Goal: Information Seeking & Learning: Learn about a topic

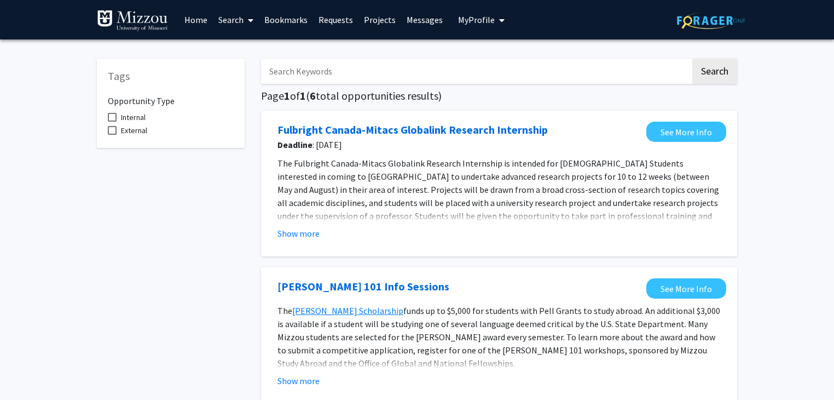
click at [230, 15] on link "Search" at bounding box center [236, 20] width 46 height 38
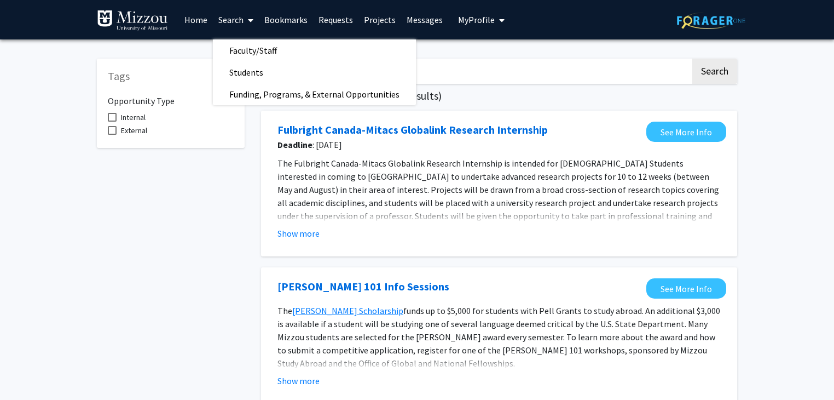
click at [234, 48] on span "Faculty/Staff" at bounding box center [253, 50] width 80 height 22
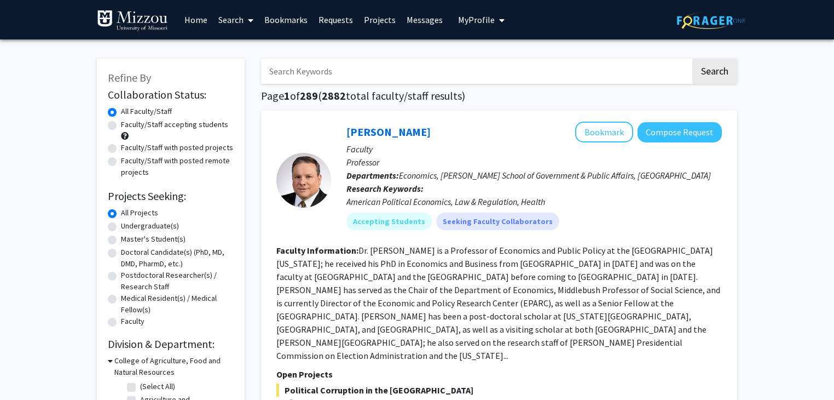
click at [209, 126] on label "Faculty/Staff accepting students" at bounding box center [174, 124] width 107 height 11
click at [128, 126] on input "Faculty/Staff accepting students" at bounding box center [124, 122] width 7 height 7
radio input "true"
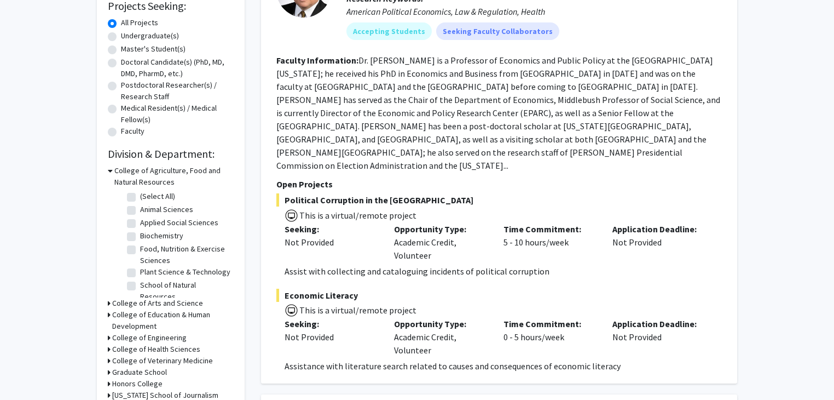
scroll to position [188, 0]
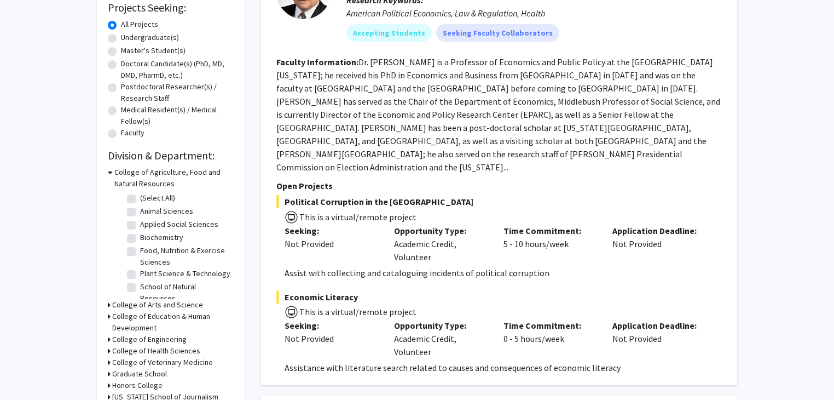
click at [140, 237] on label "Biochemistry" at bounding box center [161, 237] width 43 height 11
click at [140, 237] on input "Biochemistry" at bounding box center [143, 235] width 7 height 7
checkbox input "true"
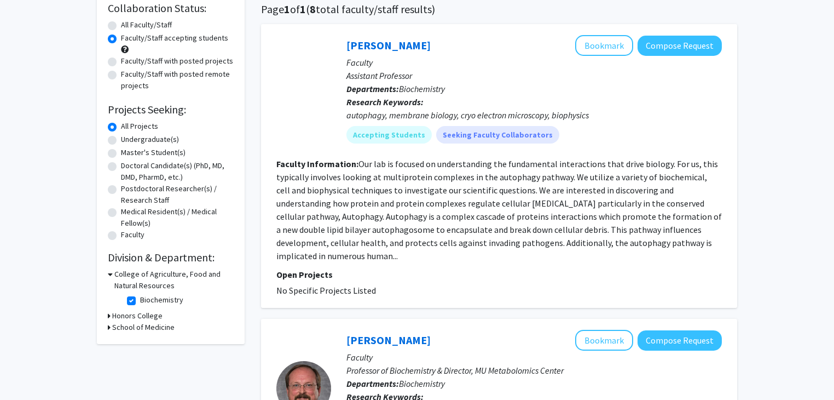
scroll to position [135, 0]
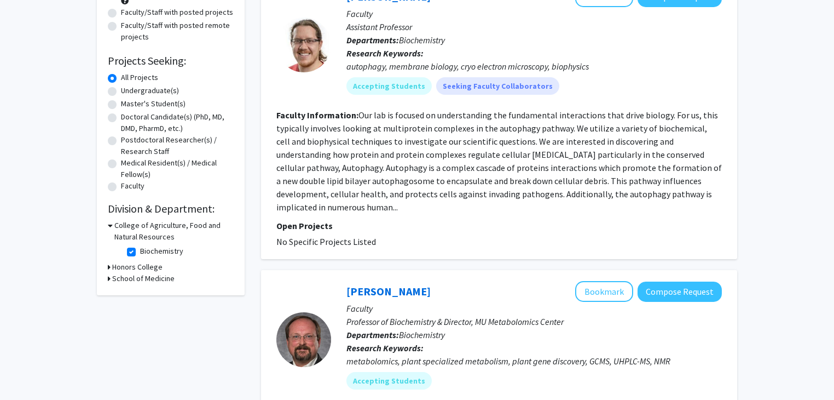
click at [140, 252] on label "Biochemistry" at bounding box center [161, 250] width 43 height 11
click at [140, 252] on input "Biochemistry" at bounding box center [143, 248] width 7 height 7
checkbox input "false"
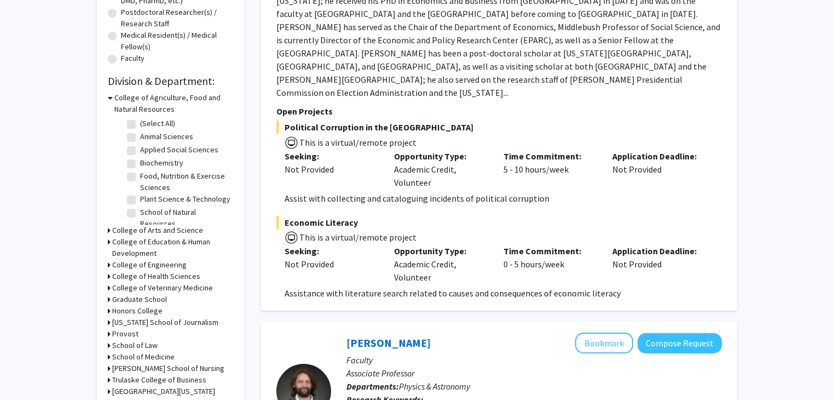
scroll to position [263, 0]
click at [110, 260] on icon at bounding box center [109, 264] width 3 height 11
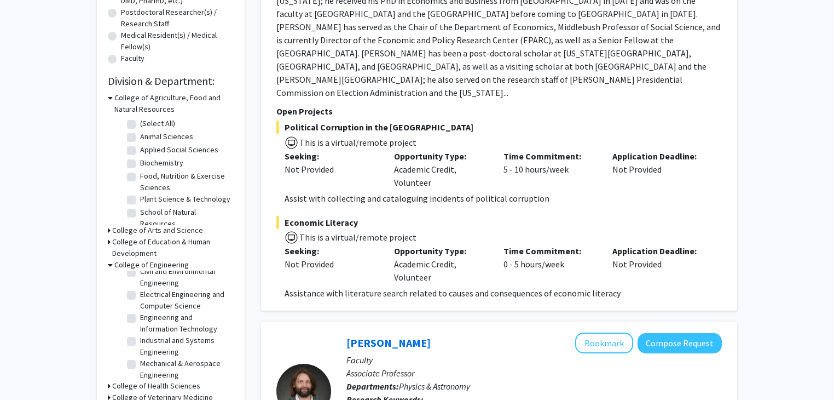
scroll to position [47, 0]
click at [108, 261] on icon at bounding box center [110, 264] width 5 height 11
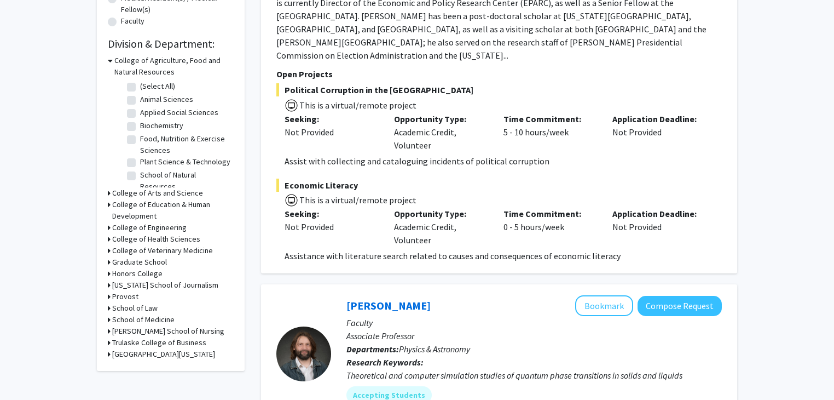
scroll to position [303, 0]
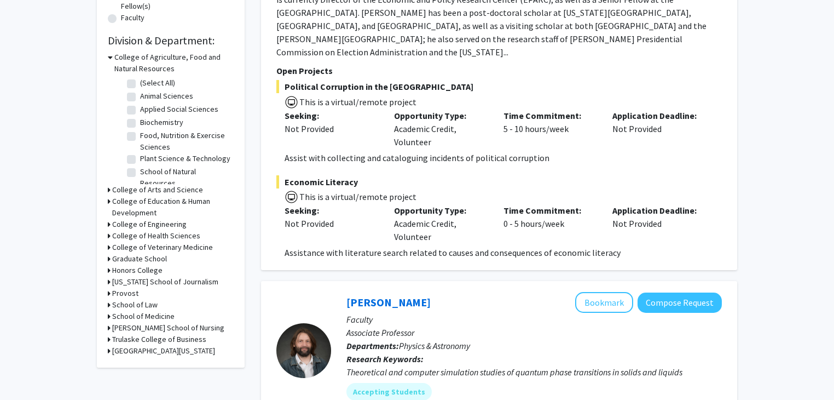
click at [106, 310] on div "Refine By Collaboration Status: Collaboration Status All Faculty/Staff Collabor…" at bounding box center [171, 61] width 148 height 612
click at [108, 313] on icon at bounding box center [109, 315] width 3 height 11
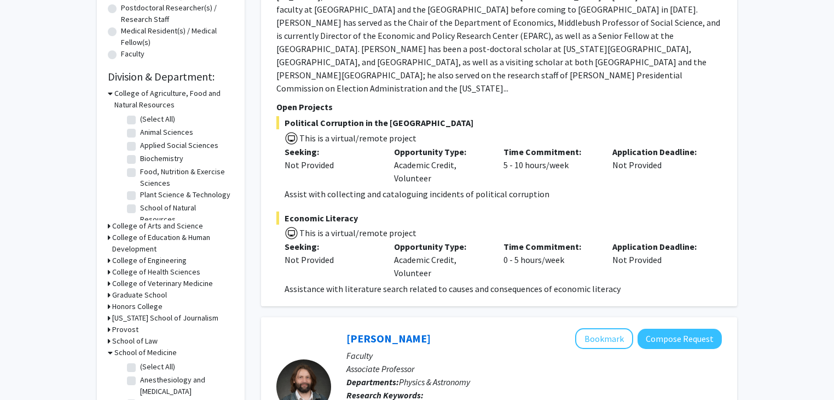
scroll to position [204, 0]
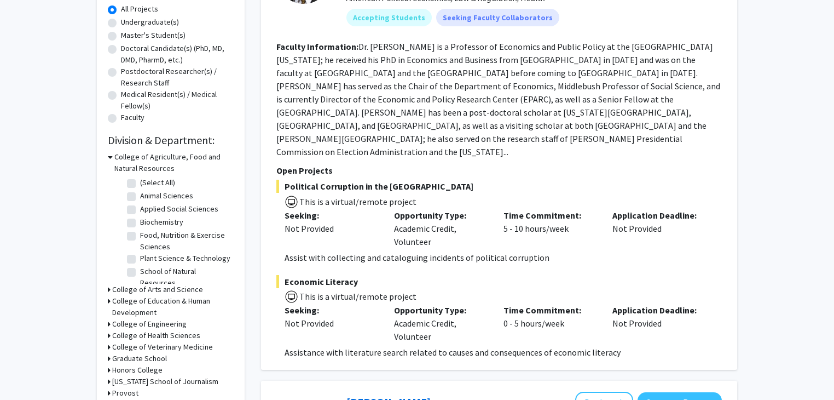
click at [140, 180] on label "(Select All)" at bounding box center [157, 182] width 35 height 11
click at [140, 180] on input "(Select All)" at bounding box center [143, 180] width 7 height 7
checkbox input "true"
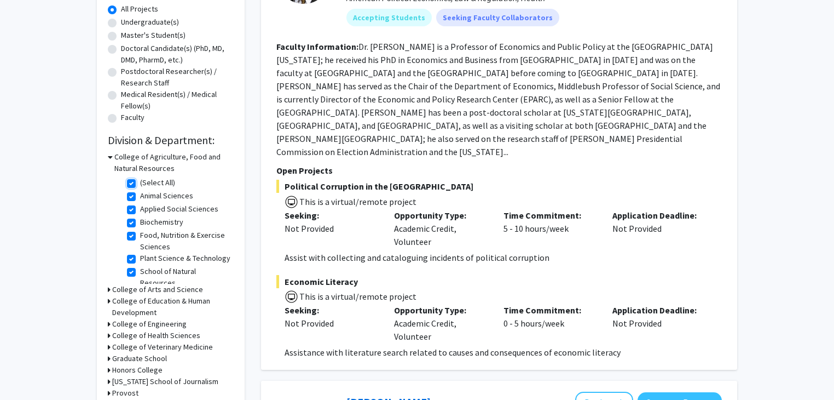
checkbox input "true"
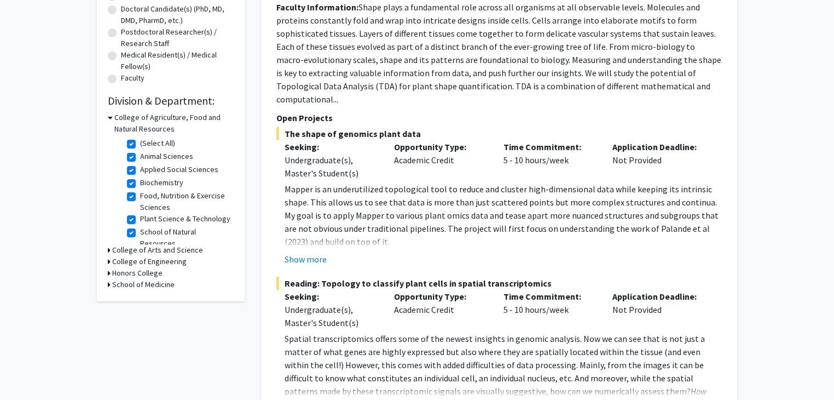
scroll to position [242, 0]
click at [123, 248] on h3 "College of Arts and Science" at bounding box center [157, 250] width 91 height 11
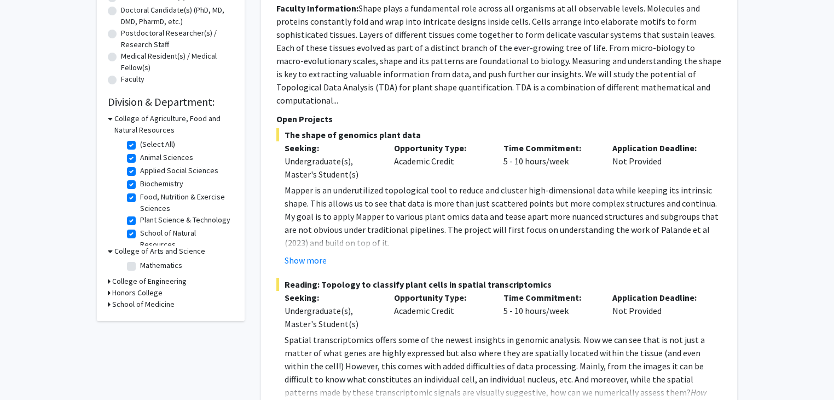
click at [123, 248] on h3 "College of Arts and Science" at bounding box center [159, 250] width 91 height 11
click at [119, 257] on h3 "College of Engineering" at bounding box center [149, 262] width 74 height 11
click at [119, 257] on h3 "College of Engineering" at bounding box center [151, 262] width 74 height 11
click at [116, 259] on h3 "College of Engineering" at bounding box center [149, 262] width 74 height 11
click at [140, 275] on label "Chemical and Biomedical Engineering" at bounding box center [185, 282] width 91 height 23
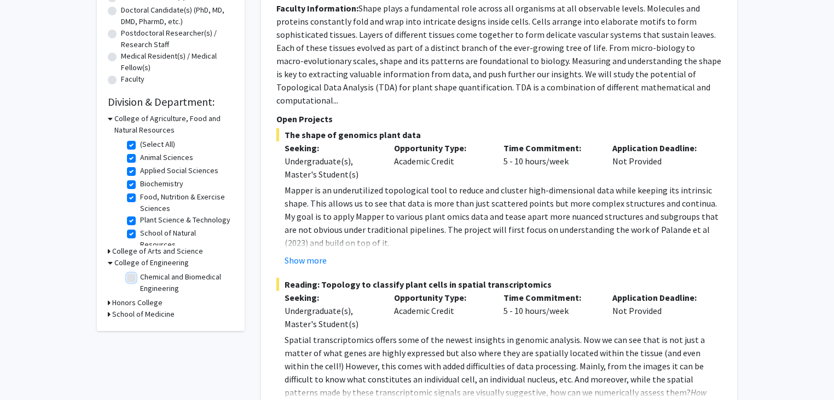
click at [140, 275] on input "Chemical and Biomedical Engineering" at bounding box center [143, 274] width 7 height 7
checkbox input "true"
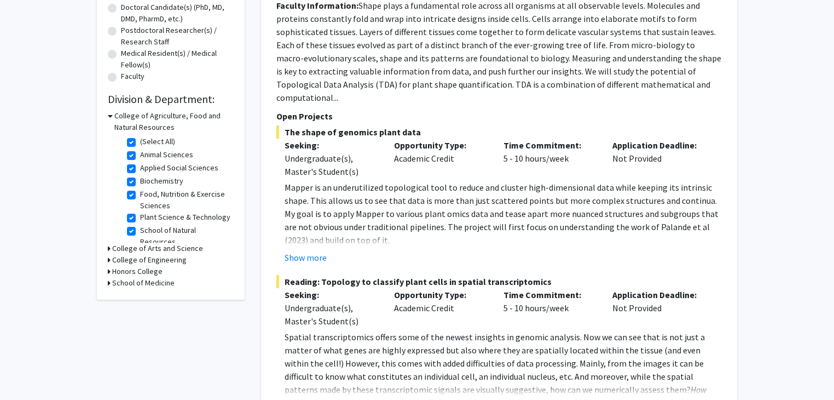
scroll to position [244, 0]
click at [124, 272] on h3 "Honors College" at bounding box center [137, 271] width 50 height 11
click at [124, 272] on h3 "Honors College" at bounding box center [139, 271] width 50 height 11
click at [123, 278] on h3 "School of Medicine" at bounding box center [143, 283] width 62 height 11
click at [140, 296] on label "(Select All)" at bounding box center [157, 297] width 35 height 11
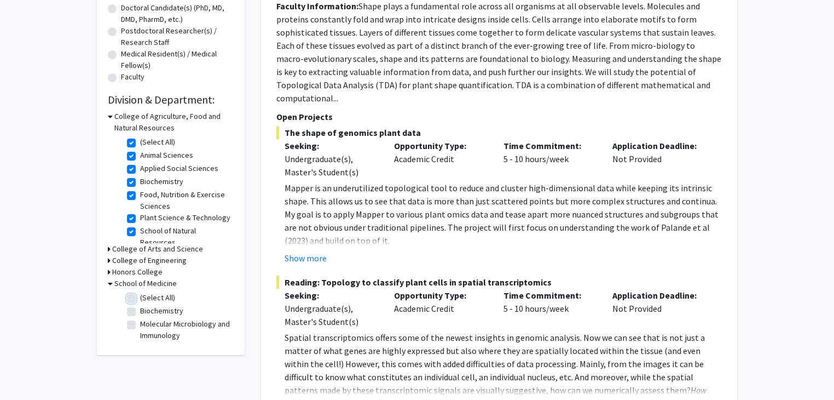
click at [140, 296] on input "(Select All)" at bounding box center [143, 295] width 7 height 7
checkbox input "true"
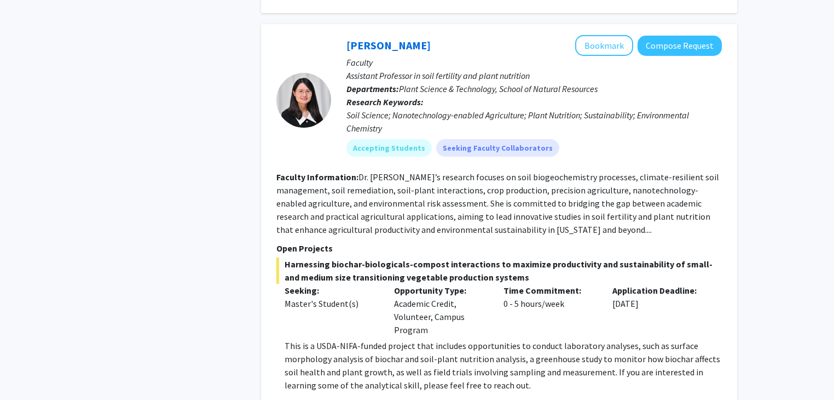
scroll to position [1537, 0]
click at [596, 35] on button "Bookmark" at bounding box center [604, 45] width 58 height 21
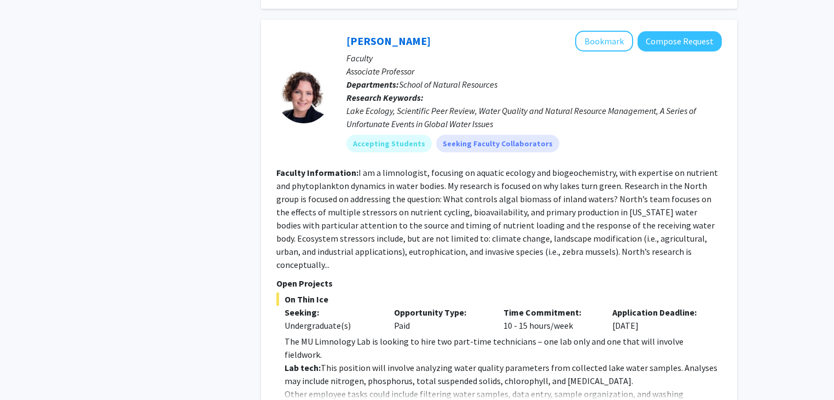
scroll to position [2063, 0]
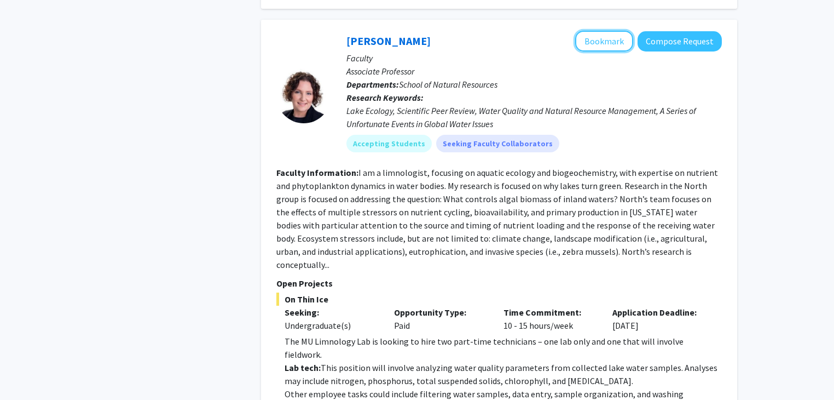
click at [620, 31] on button "Bookmark" at bounding box center [604, 41] width 58 height 21
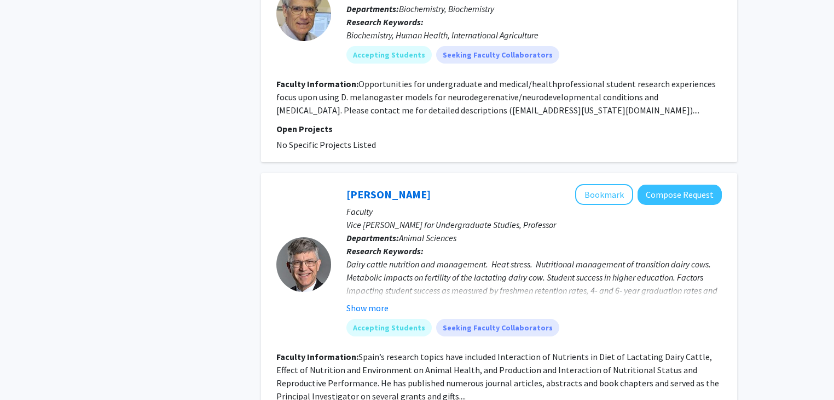
scroll to position [4194, 0]
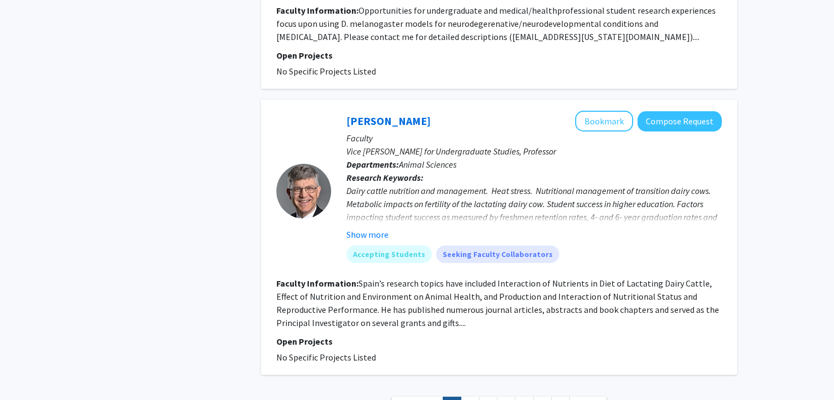
click at [581, 399] on span "Next »" at bounding box center [589, 405] width 24 height 11
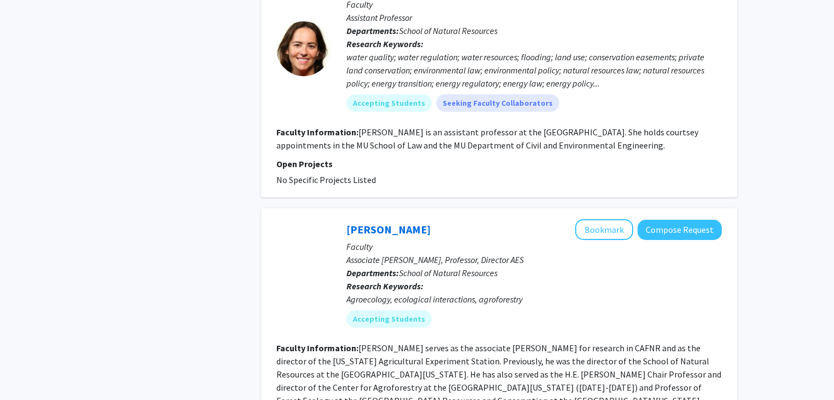
scroll to position [2447, 0]
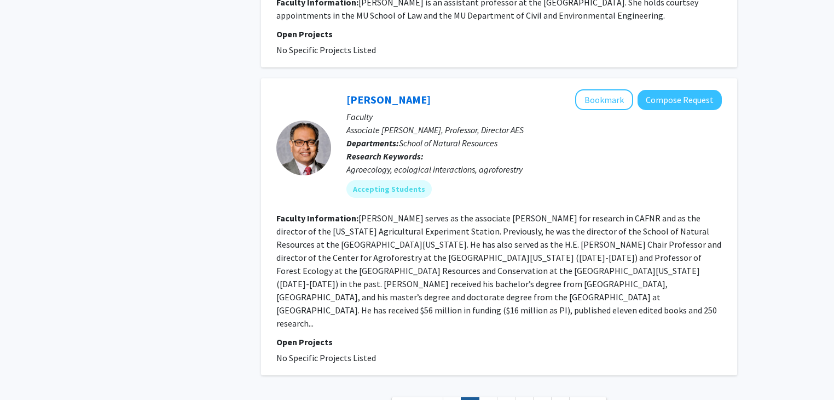
click at [488, 397] on link "3" at bounding box center [488, 406] width 19 height 19
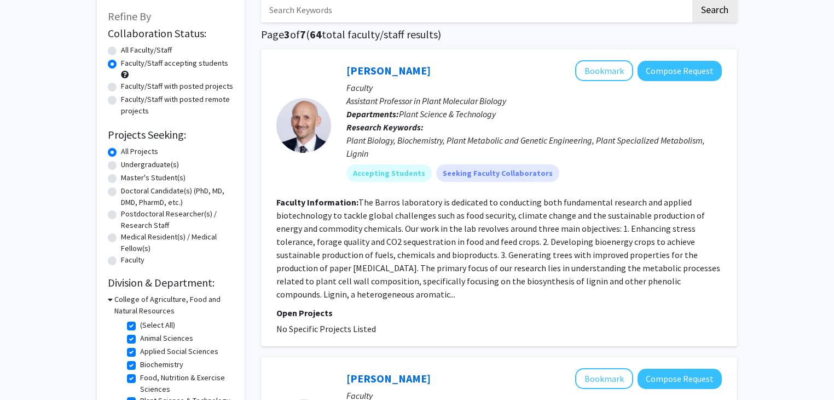
scroll to position [48, 0]
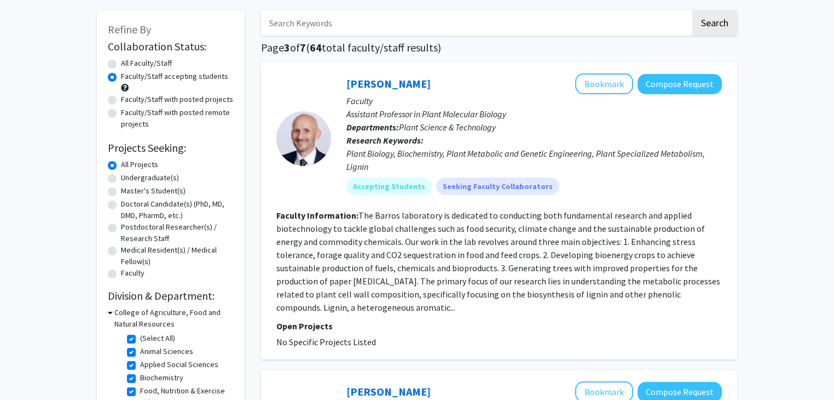
click at [121, 100] on label "Faculty/Staff with posted projects" at bounding box center [177, 99] width 112 height 11
click at [121, 100] on input "Faculty/Staff with posted projects" at bounding box center [124, 97] width 7 height 7
radio input "true"
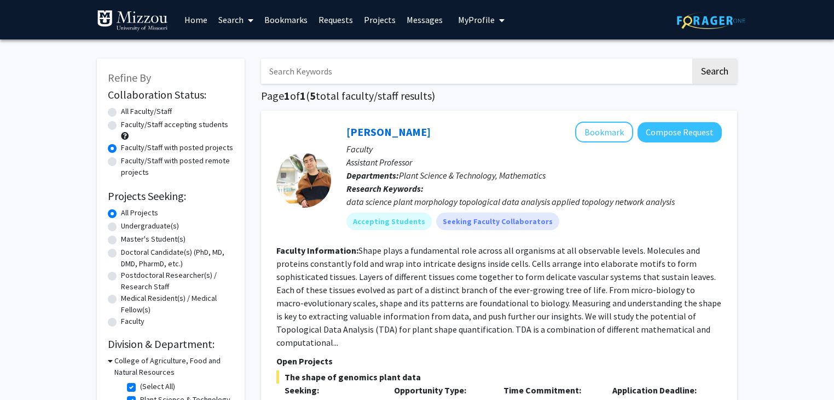
click at [304, 16] on link "Bookmarks" at bounding box center [286, 20] width 54 height 38
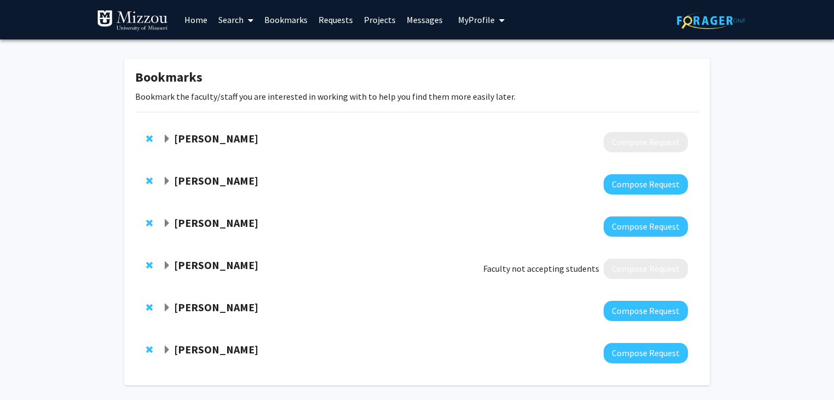
click at [190, 141] on strong "[PERSON_NAME]" at bounding box center [216, 138] width 84 height 14
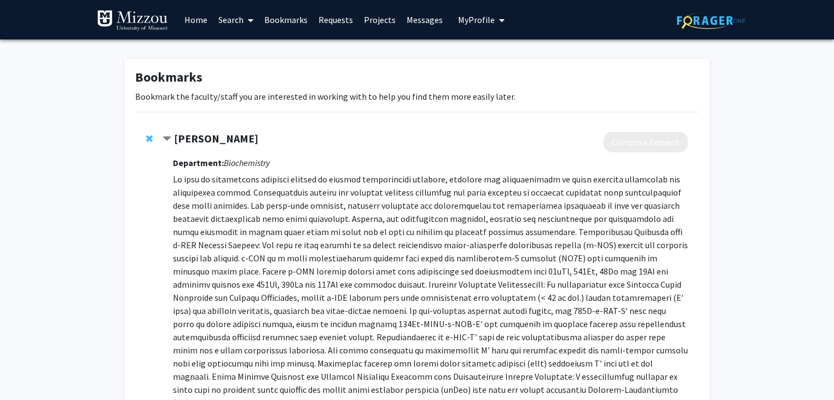
click at [197, 136] on strong "[PERSON_NAME]" at bounding box center [216, 138] width 84 height 14
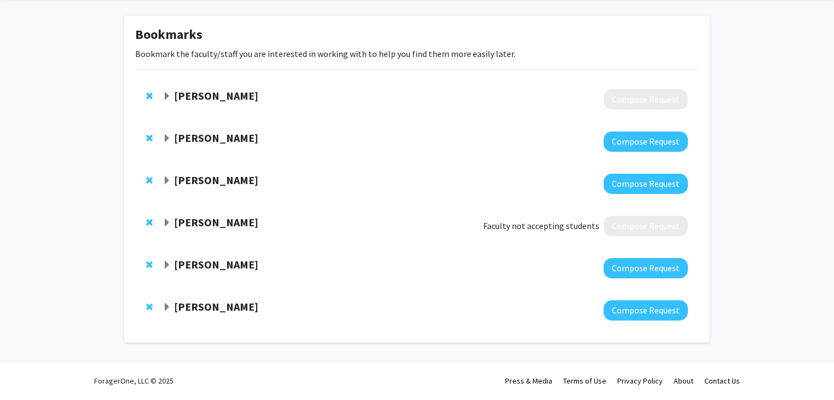
scroll to position [42, 0]
click at [204, 222] on strong "[PERSON_NAME]" at bounding box center [216, 223] width 84 height 14
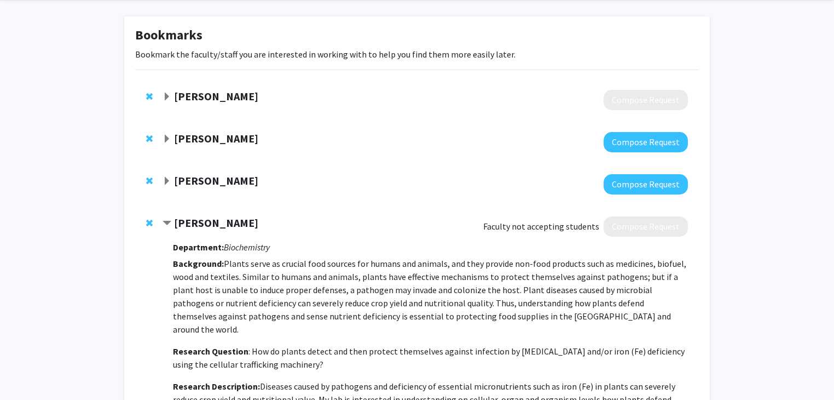
click at [206, 254] on div "Department: Biochemistry Background: Plants serve as crucial food sources for h…" at bounding box center [430, 387] width 515 height 301
click at [198, 226] on strong "[PERSON_NAME]" at bounding box center [216, 223] width 84 height 14
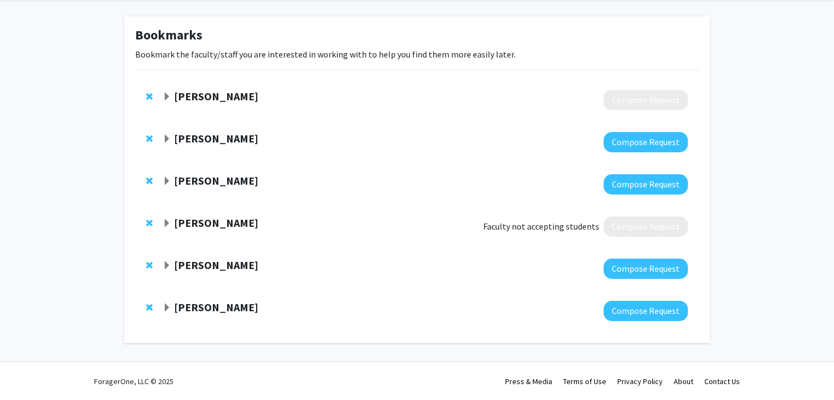
click at [230, 140] on strong "[PERSON_NAME]" at bounding box center [216, 138] width 84 height 14
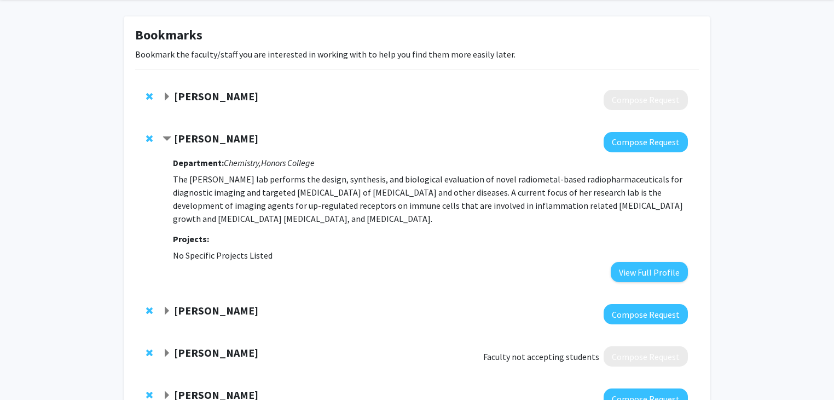
click at [231, 172] on p "The [PERSON_NAME] lab performs the design, synthesis, and biological evaluation…" at bounding box center [430, 198] width 515 height 53
click at [212, 165] on strong "Department:" at bounding box center [198, 162] width 51 height 11
click at [172, 138] on div "[PERSON_NAME]" at bounding box center [281, 139] width 237 height 14
click at [169, 137] on span "Contract Carolyn Anderson Bookmark" at bounding box center [167, 139] width 9 height 9
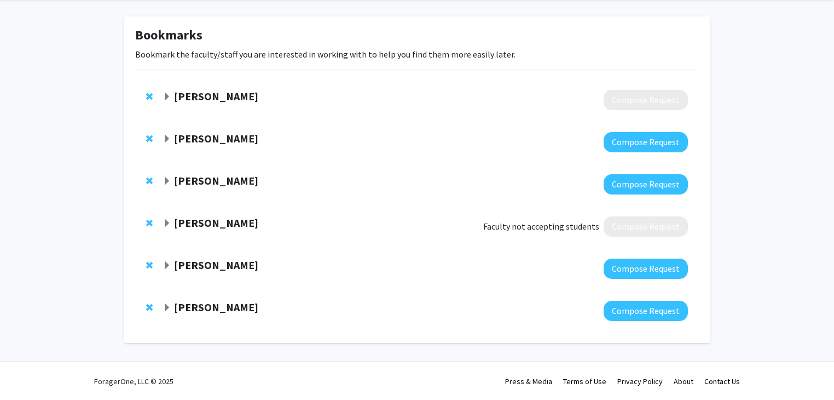
click at [169, 137] on span "Expand Carolyn Anderson Bookmark" at bounding box center [167, 139] width 9 height 9
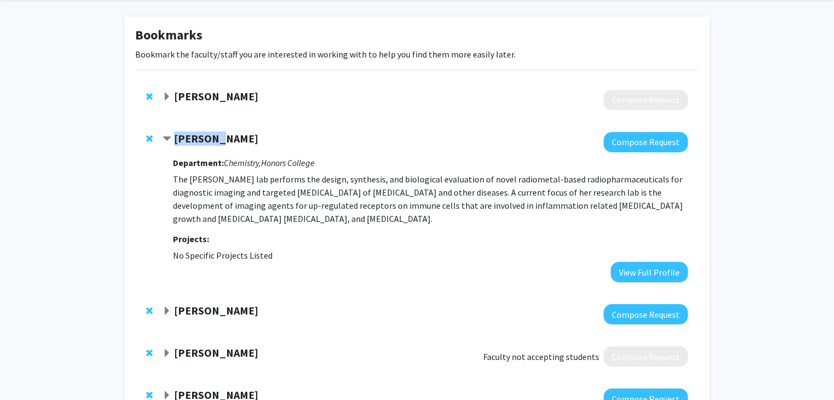
scroll to position [0, 0]
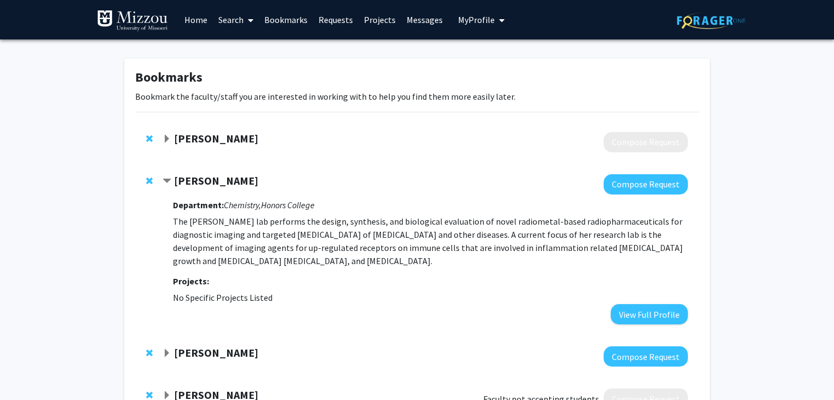
click at [221, 22] on link "Search" at bounding box center [236, 20] width 46 height 38
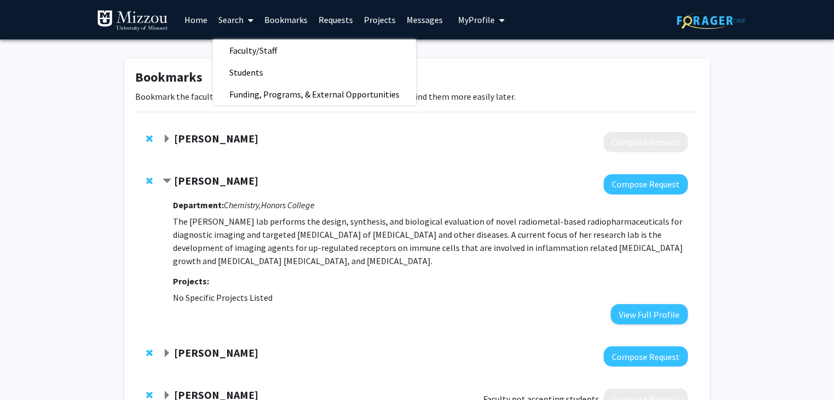
click at [250, 51] on span "Faculty/Staff" at bounding box center [253, 50] width 80 height 22
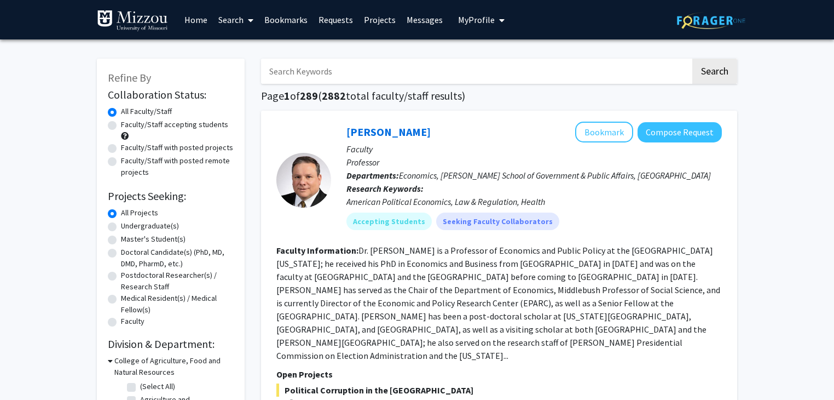
click at [291, 70] on input "Search Keywords" at bounding box center [476, 71] width 430 height 25
type input "[PERSON_NAME]"
click at [693, 59] on button "Search" at bounding box center [715, 71] width 45 height 25
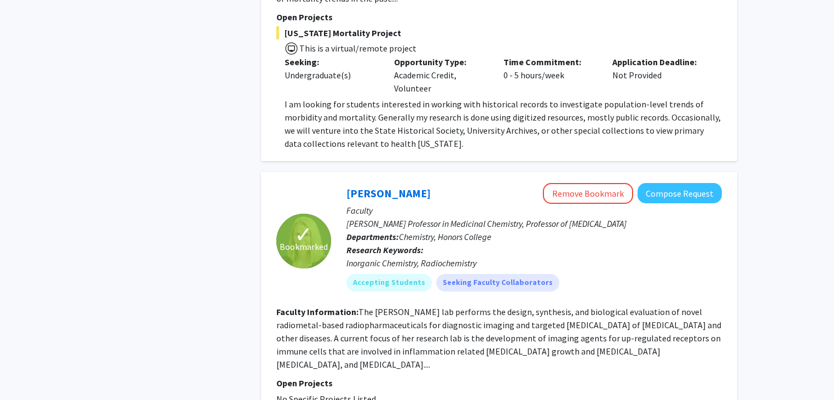
scroll to position [538, 0]
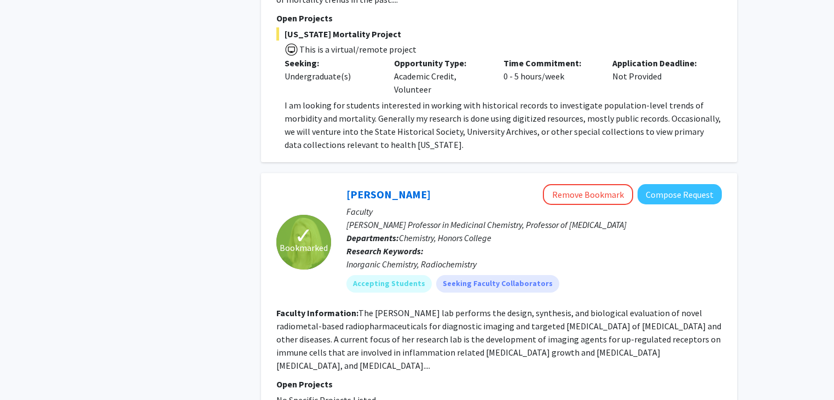
click at [352, 190] on link "[PERSON_NAME]" at bounding box center [389, 194] width 84 height 14
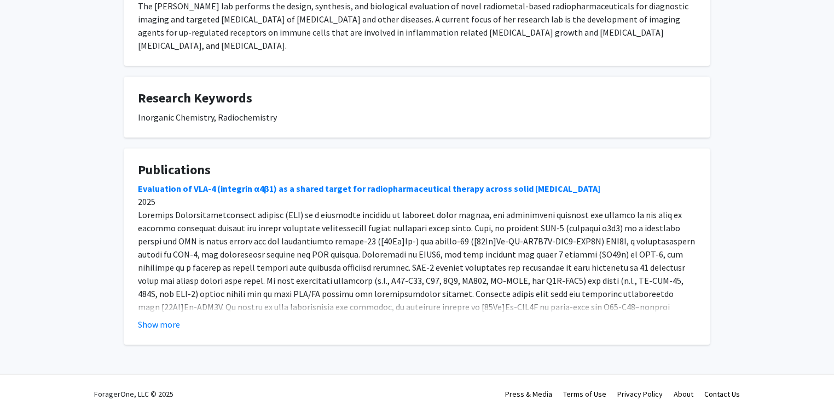
scroll to position [233, 0]
click at [166, 318] on button "Show more" at bounding box center [159, 324] width 42 height 13
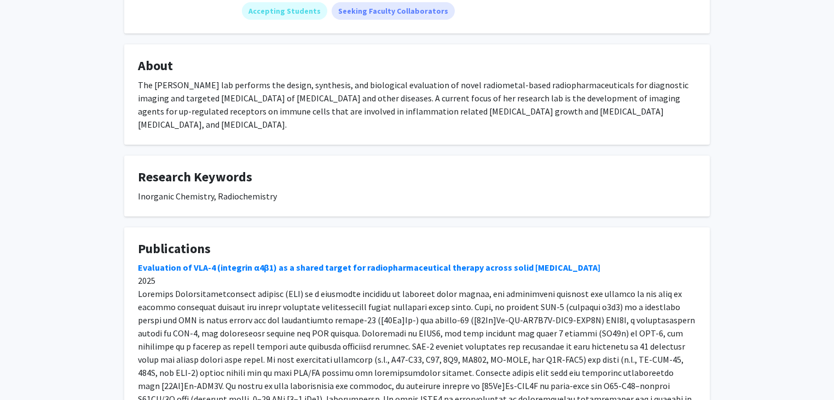
scroll to position [197, 0]
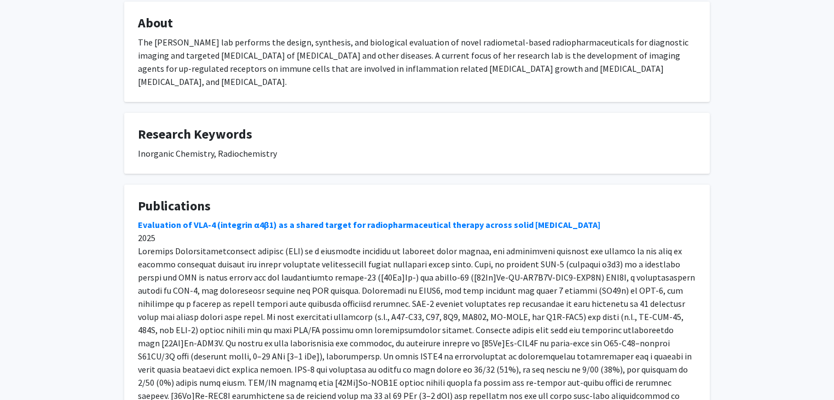
click at [296, 219] on link "Evaluation of VLA-4 (integrin α4β1) as a shared target for radiopharmaceutical …" at bounding box center [369, 224] width 463 height 11
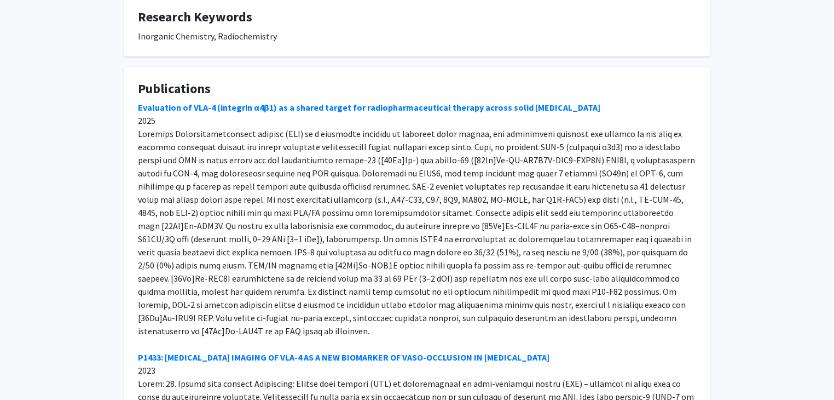
scroll to position [313, 0]
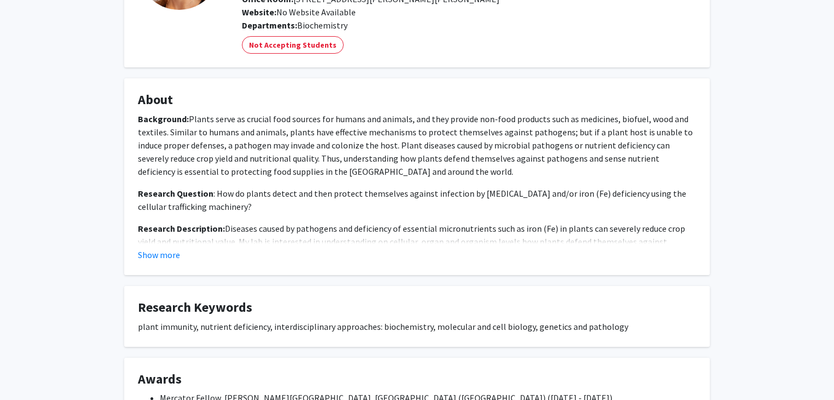
scroll to position [126, 0]
